Goal: Information Seeking & Learning: Learn about a topic

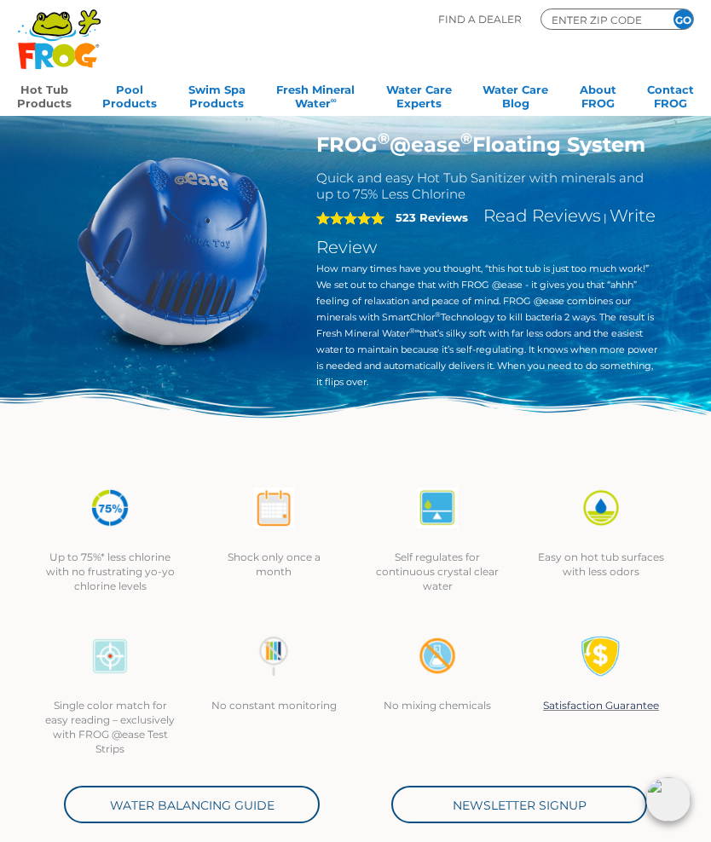
click at [57, 100] on link "Hot Tub Products" at bounding box center [44, 95] width 55 height 34
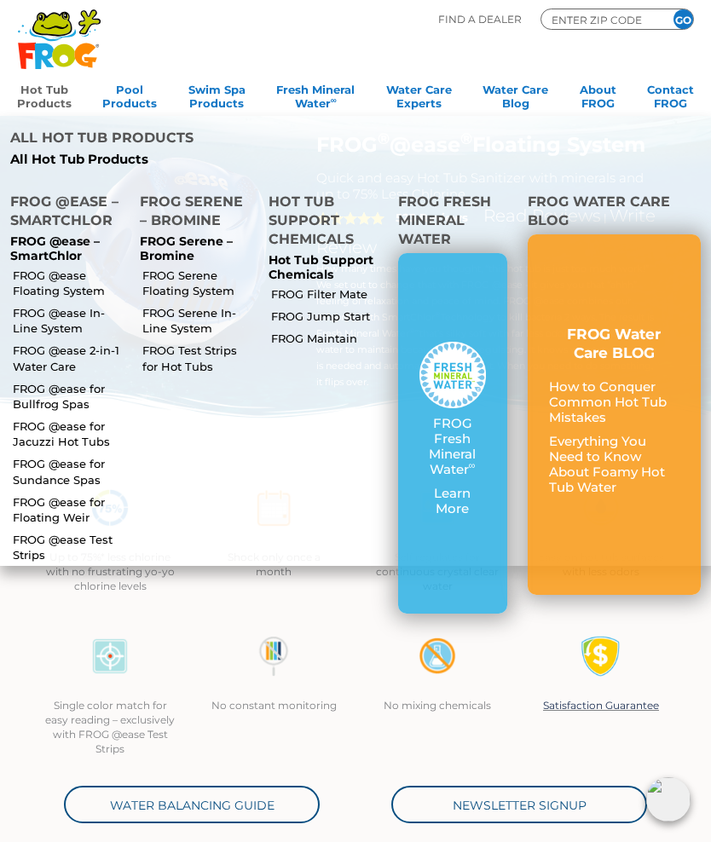
click at [73, 381] on link "FROG @ease for Bullfrog Spas" at bounding box center [69, 396] width 112 height 31
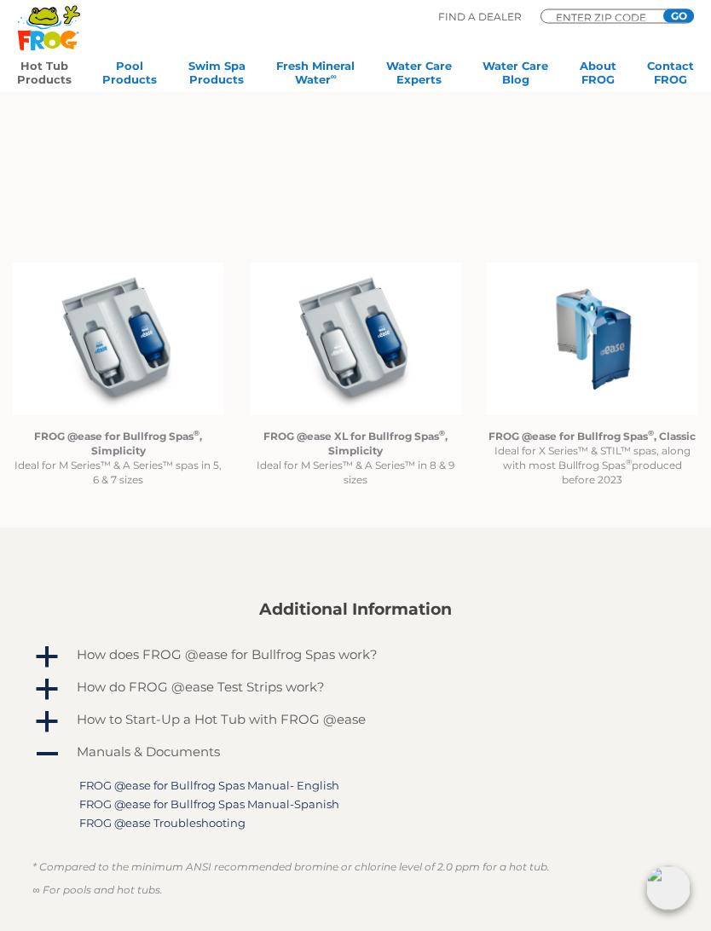
scroll to position [1178, 0]
click at [122, 437] on strong "FROG @ease for Bullfrog Spas ® , Simplicity" at bounding box center [118, 442] width 168 height 27
click at [130, 340] on img at bounding box center [118, 338] width 211 height 153
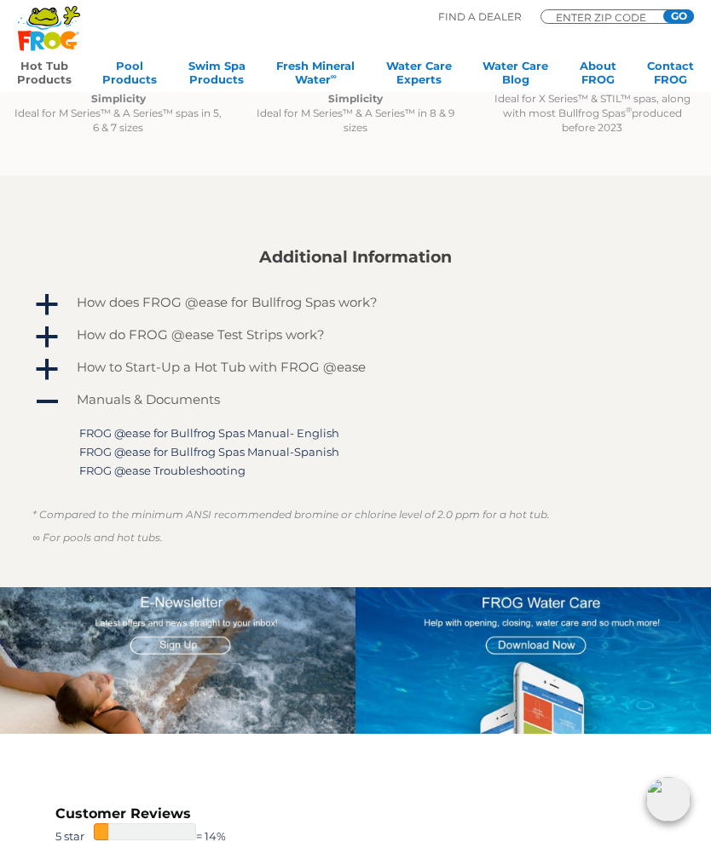
scroll to position [1530, 0]
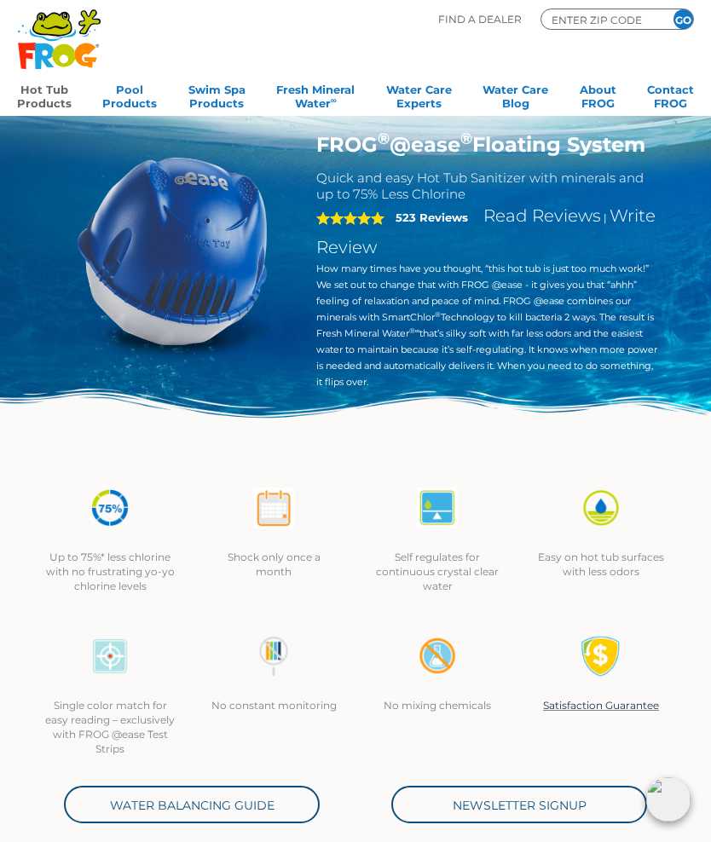
click at [46, 81] on div ".st130{clip-path:url(#SVGID_2_);fill-rule:evenodd;clip-rule:evenodd;fill:#C3CC0…" at bounding box center [59, 47] width 84 height 77
